Goal: Navigation & Orientation: Find specific page/section

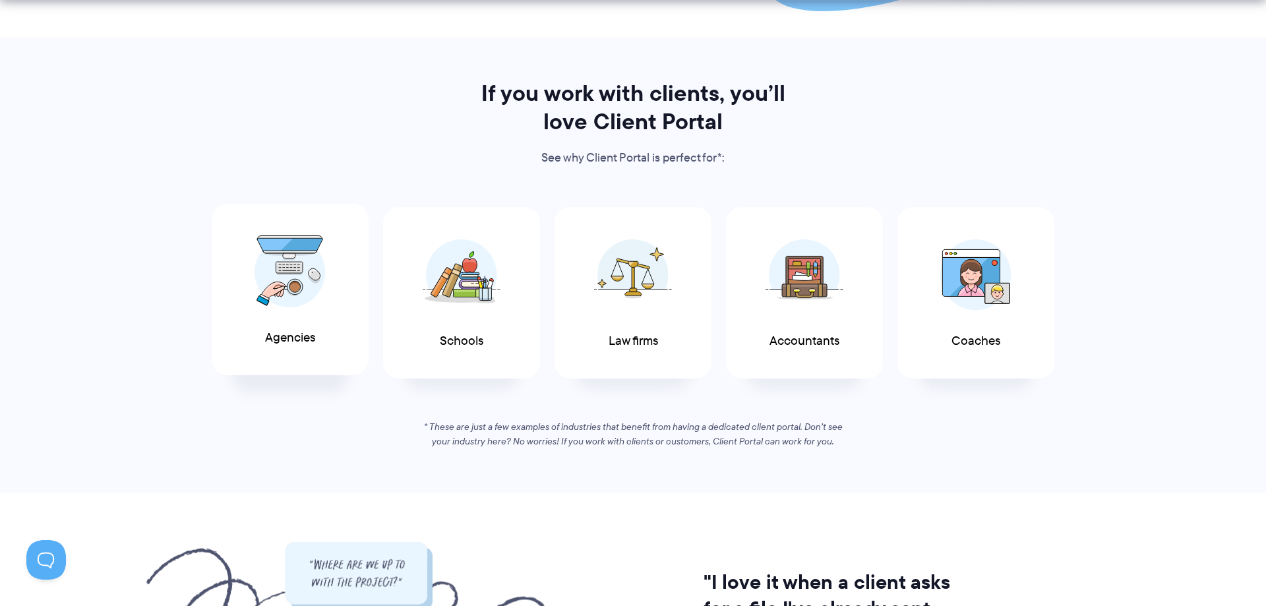
click at [311, 331] on span "Agencies" at bounding box center [290, 338] width 50 height 14
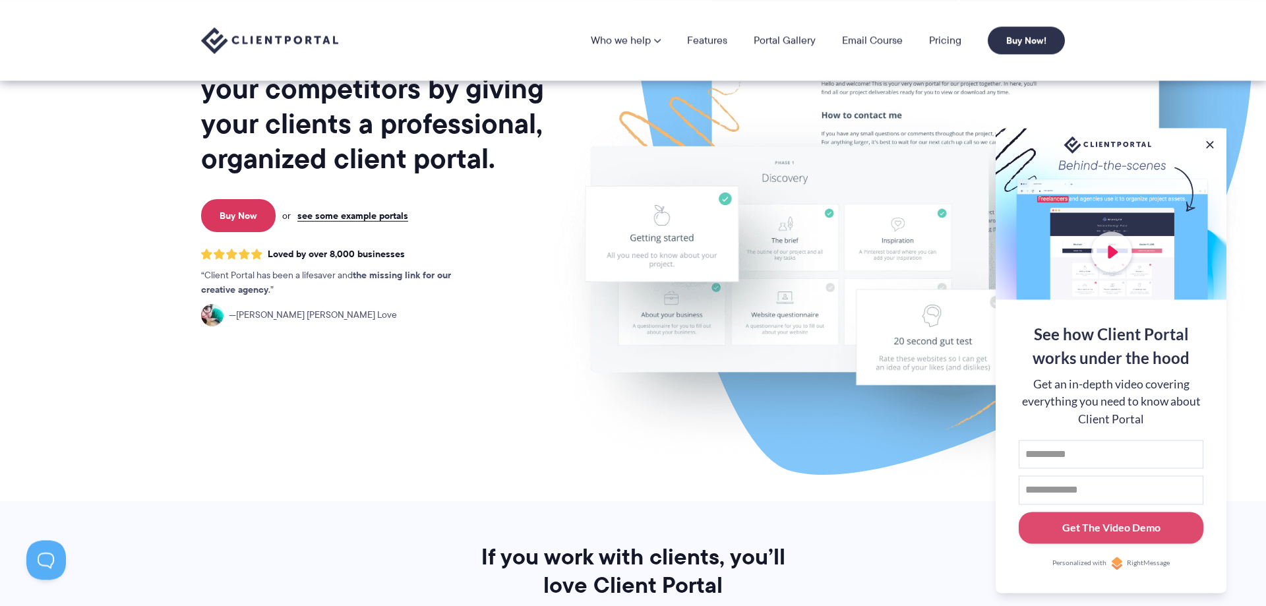
scroll to position [67, 0]
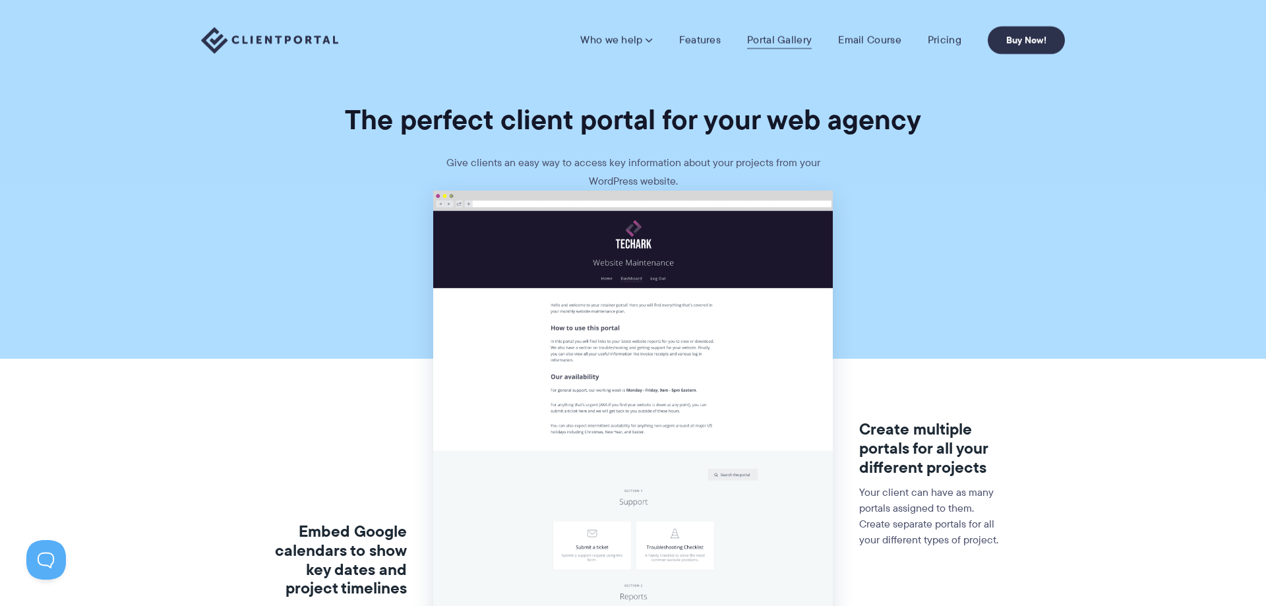
click at [796, 45] on link "Portal Gallery" at bounding box center [779, 40] width 65 height 13
